Goal: Task Accomplishment & Management: Complete application form

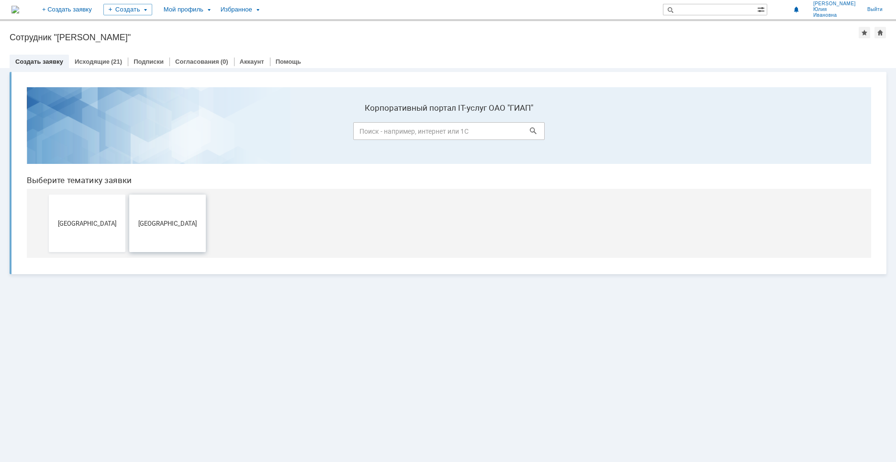
click at [156, 228] on button "[GEOGRAPHIC_DATA]" at bounding box center [167, 222] width 77 height 57
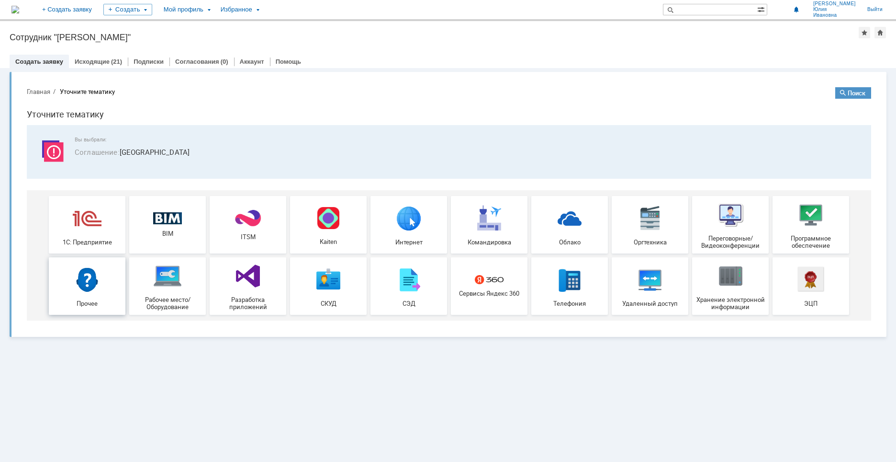
click at [111, 298] on div "Прочее" at bounding box center [87, 286] width 71 height 42
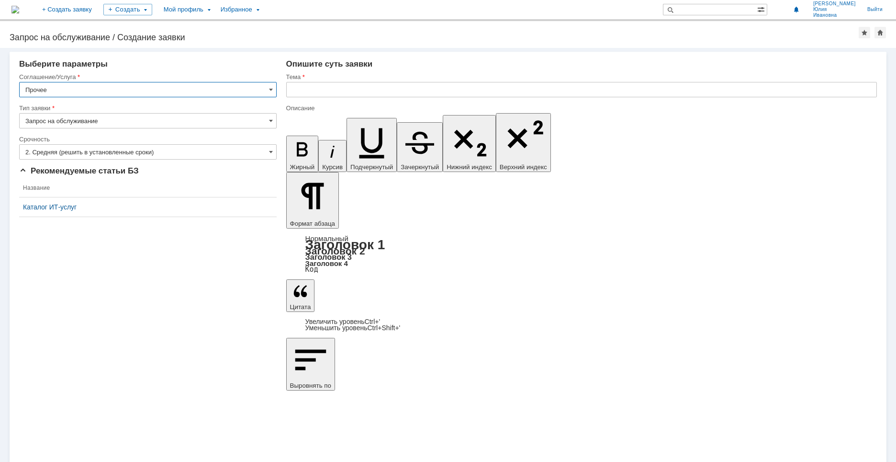
click at [245, 154] on input "2. Средняя (решить в установленные сроки)" at bounding box center [148, 151] width 258 height 15
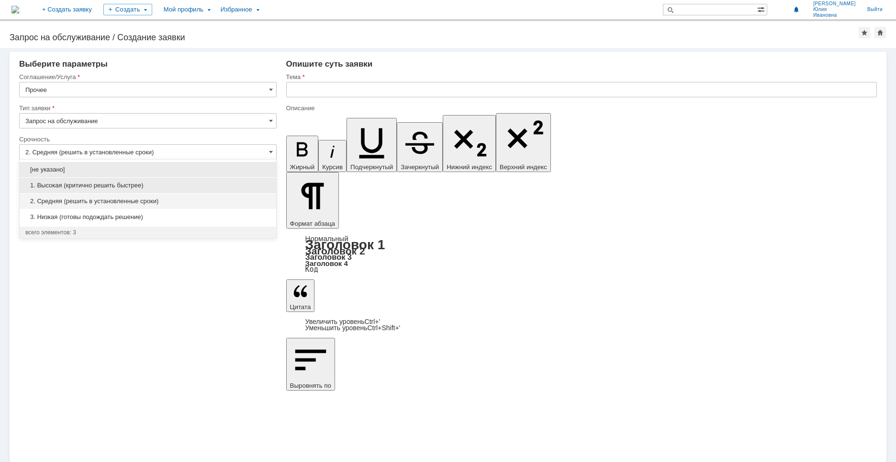
click at [122, 186] on span "1. Высокая (критично решить быстрее)" at bounding box center [147, 185] width 245 height 8
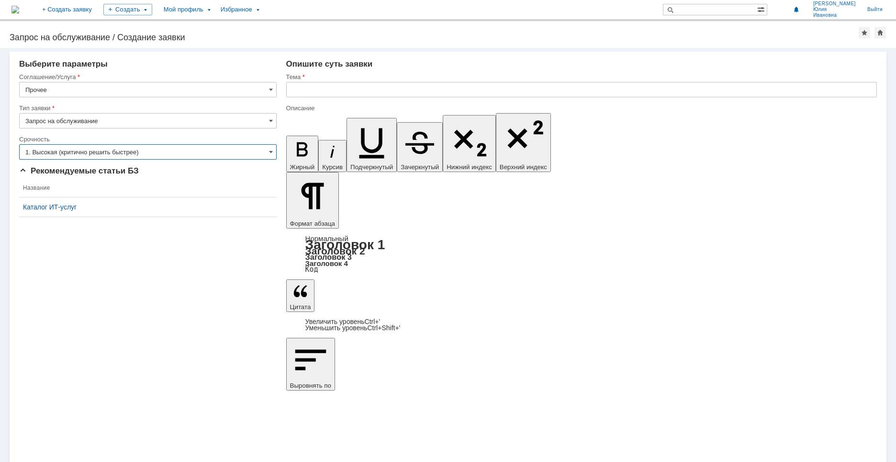
type input "1. Высокая (критично решить быстрее)"
click at [309, 92] on input "text" at bounding box center [581, 89] width 591 height 15
click at [295, 88] on input "text" at bounding box center [581, 89] width 591 height 15
click at [357, 91] on input "При входе в компьтер" at bounding box center [581, 89] width 591 height 15
drag, startPoint x: 362, startPoint y: 88, endPoint x: 307, endPoint y: 89, distance: 55.5
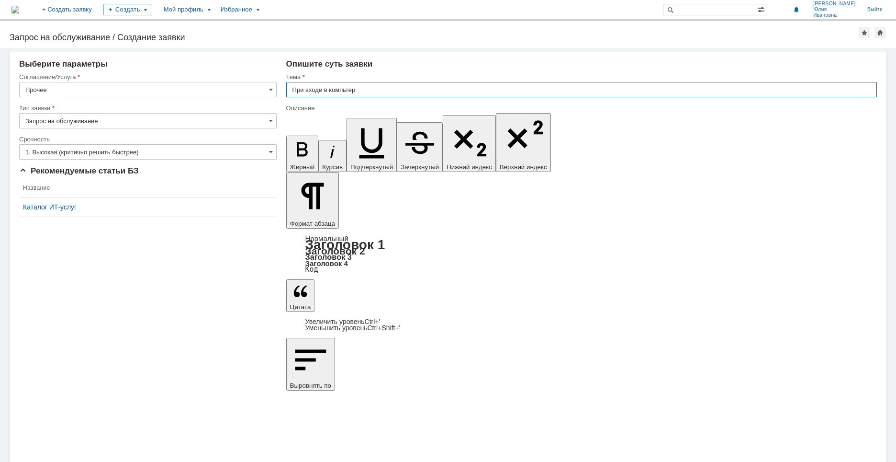
click at [307, 89] on input "При входе в компьтер" at bounding box center [581, 89] width 591 height 15
click at [362, 90] on input "При входе в компьтер" at bounding box center [581, 89] width 591 height 15
click at [347, 90] on input "При входе в компьтер" at bounding box center [581, 89] width 591 height 15
drag, startPoint x: 371, startPoint y: 90, endPoint x: 363, endPoint y: 91, distance: 8.2
click at [363, 91] on input "При входе в компьютертер" at bounding box center [581, 89] width 591 height 15
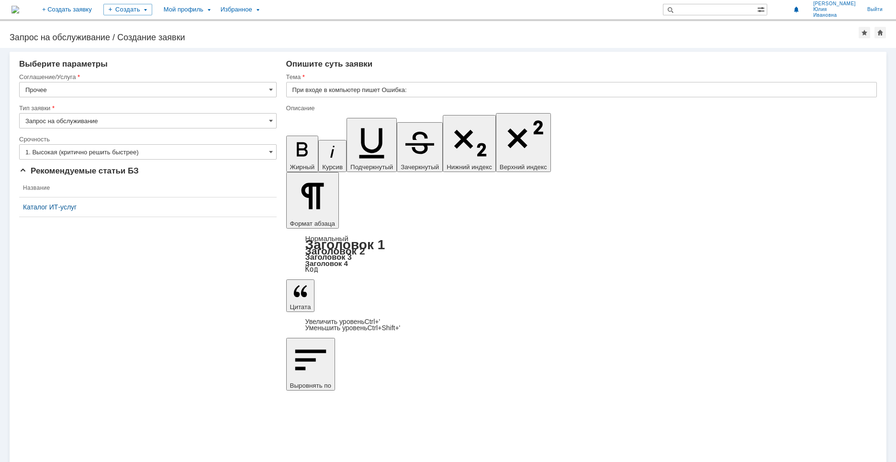
click at [413, 90] on input "При входе в компьютер пишет Ошибка:" at bounding box center [581, 89] width 591 height 15
type input "При входе в компьютер пишет Ошибка: Указанный домен не существует или к нему не…"
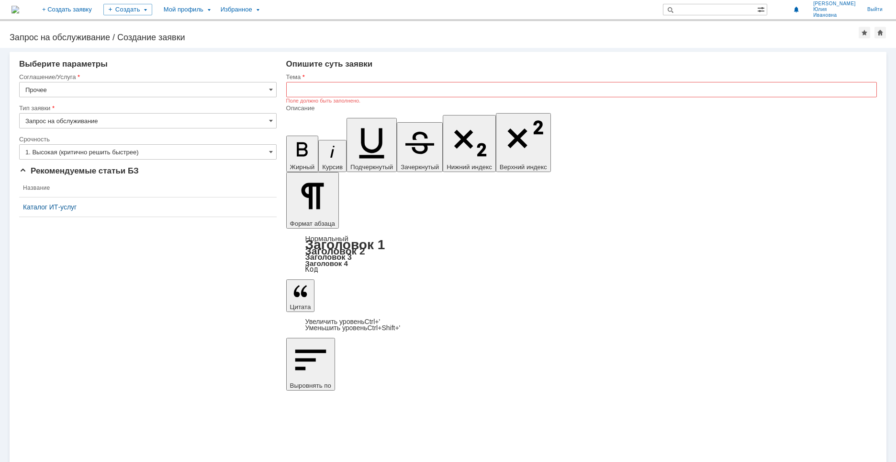
click at [306, 89] on input "text" at bounding box center [581, 89] width 591 height 15
click at [299, 89] on input "text" at bounding box center [581, 89] width 591 height 15
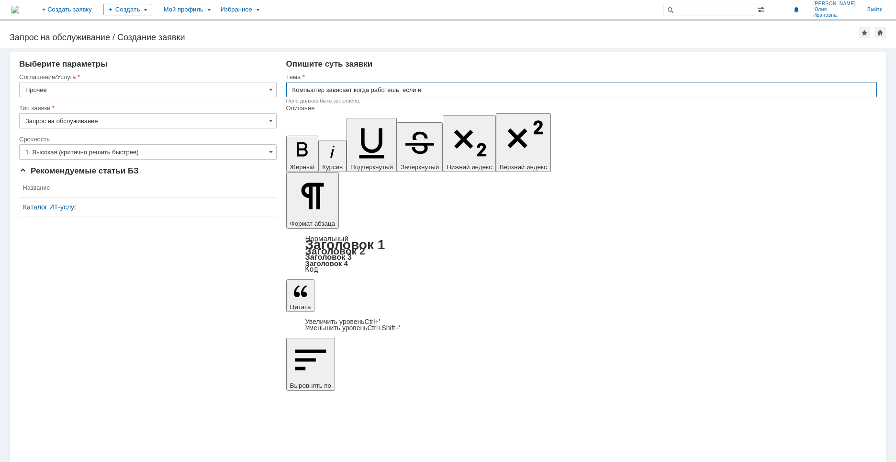
click at [390, 90] on input "Компьютер зависает когда работешь, если и" at bounding box center [581, 89] width 591 height 15
click at [427, 90] on input "Компьютер зависает когда работаешь, если и" at bounding box center [581, 89] width 591 height 15
type input "Компьютер зависает когда работаешь, если игнорируешь сообщение об ошибке"
drag, startPoint x: 531, startPoint y: 86, endPoint x: 293, endPoint y: 88, distance: 238.5
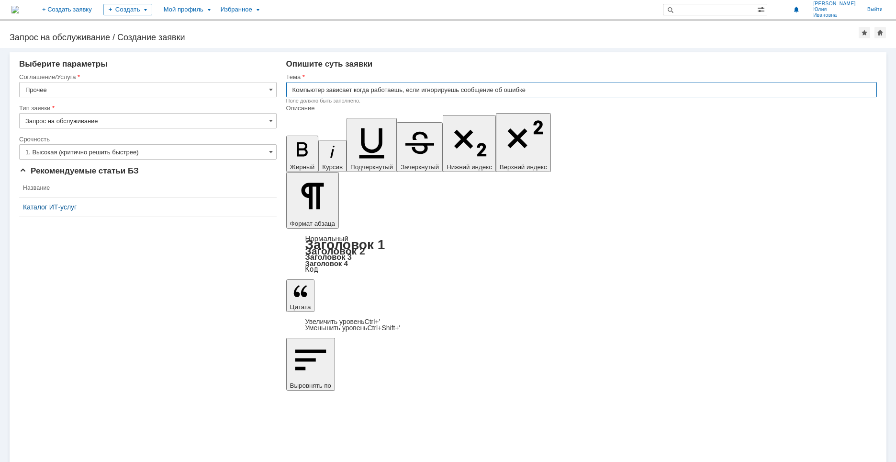
click at [293, 88] on input "Компьютер зависает когда работаешь, если игнорируешь сообщение об ошибке" at bounding box center [581, 89] width 591 height 15
drag, startPoint x: 642, startPoint y: 3358, endPoint x: 295, endPoint y: 3353, distance: 346.7
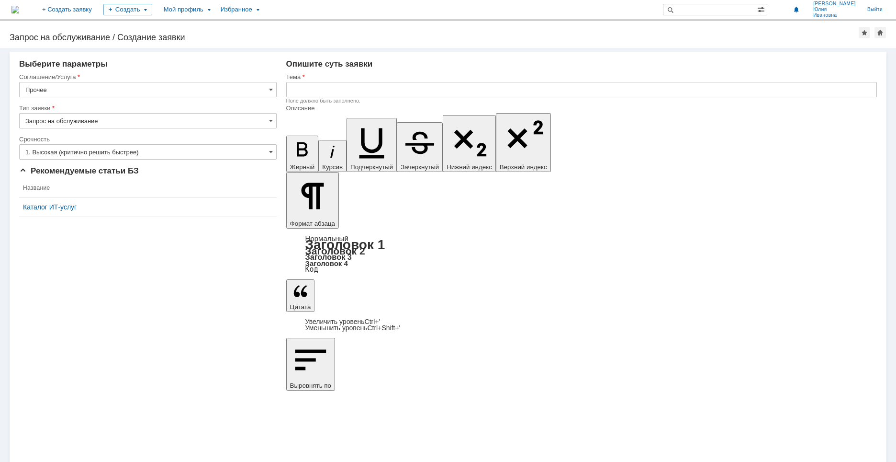
click at [297, 88] on input "text" at bounding box center [581, 89] width 591 height 15
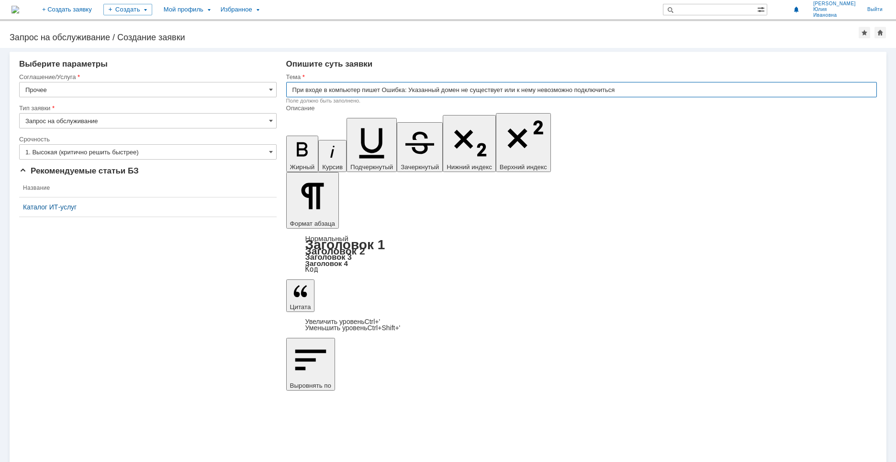
type input "При входе в компьютер пишет Ошибка: Указанный домен не существует или к нему не…"
